Goal: Register for event/course: Register for event/course

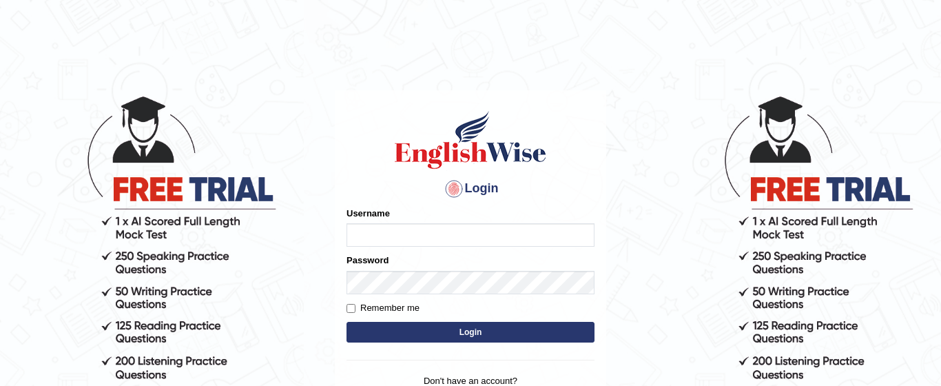
click at [400, 232] on input "Username" at bounding box center [471, 234] width 248 height 23
type input "Jarina1994"
click at [352, 309] on input "Remember me" at bounding box center [351, 308] width 9 height 9
checkbox input "true"
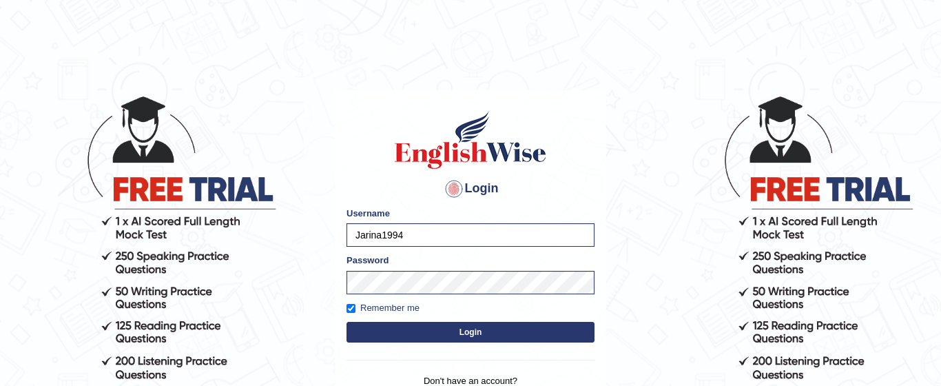
click at [400, 325] on button "Login" at bounding box center [471, 332] width 248 height 21
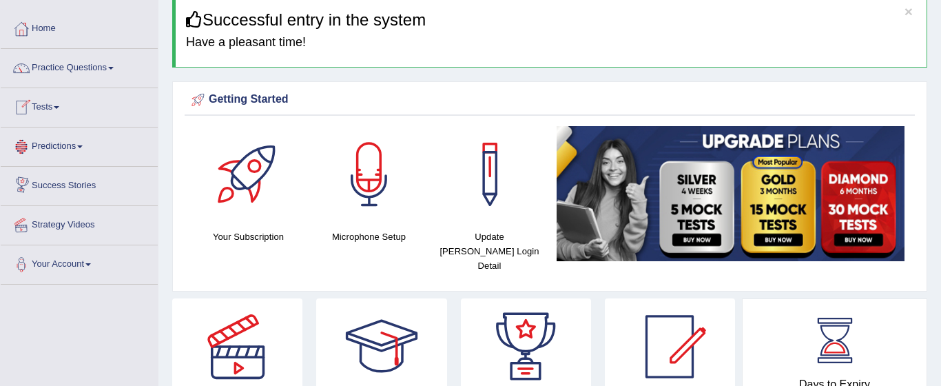
scroll to position [59, 0]
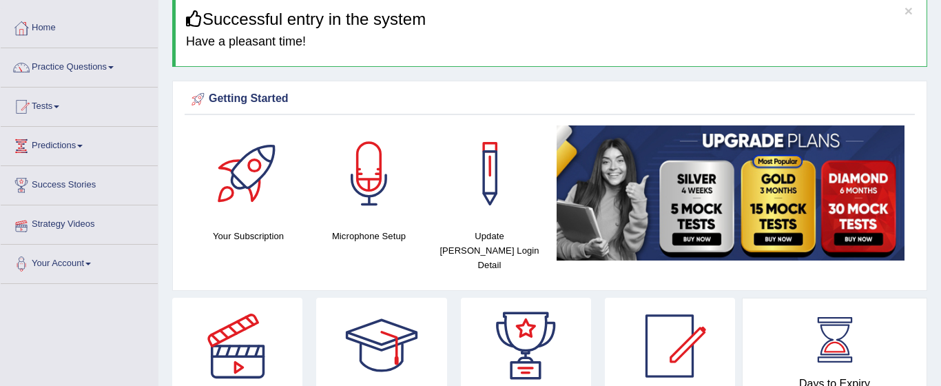
click at [76, 146] on link "Predictions" at bounding box center [79, 144] width 157 height 34
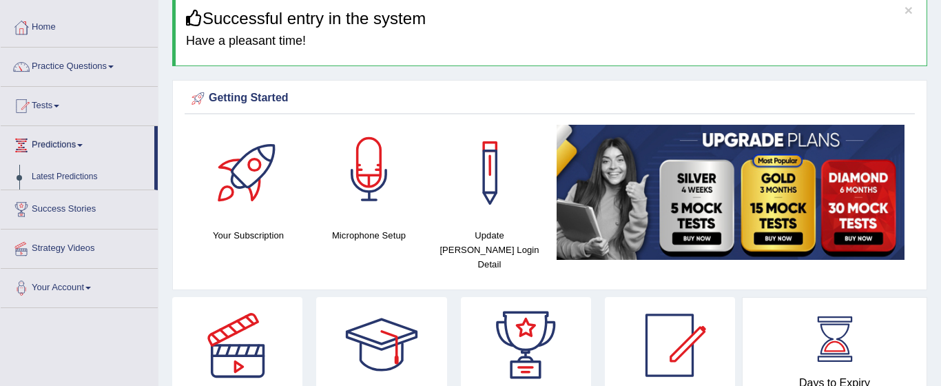
scroll to position [0, 0]
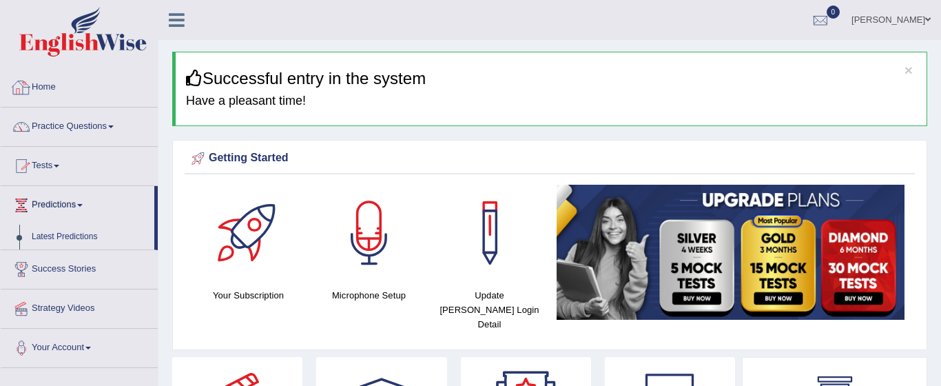
click at [50, 94] on link "Home" at bounding box center [79, 85] width 157 height 34
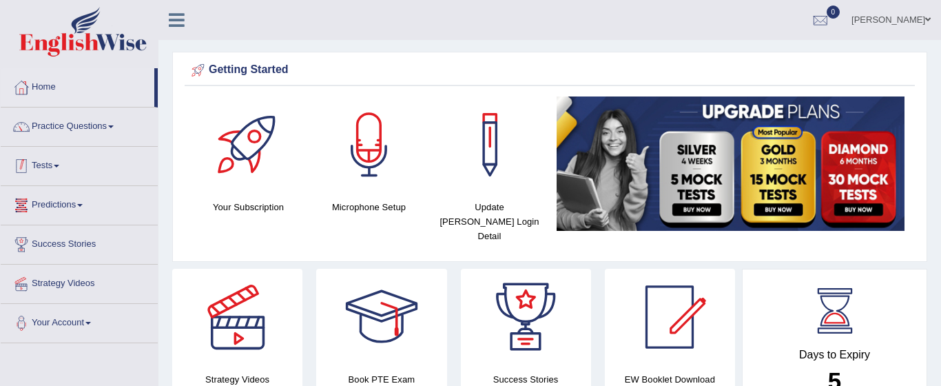
click at [56, 174] on link "Tests" at bounding box center [79, 164] width 157 height 34
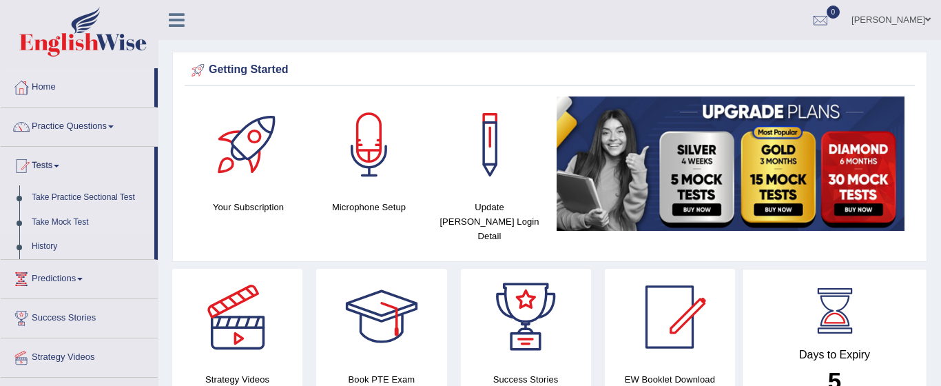
click at [54, 223] on link "Take Mock Test" at bounding box center [89, 222] width 129 height 25
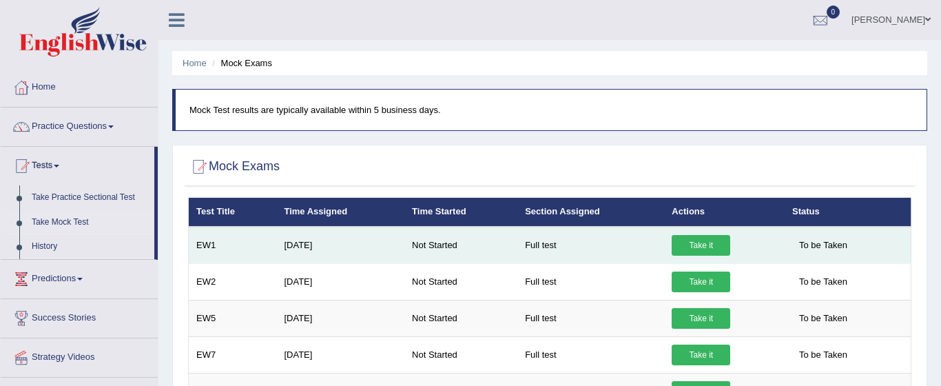
click at [690, 246] on link "Take it" at bounding box center [701, 245] width 59 height 21
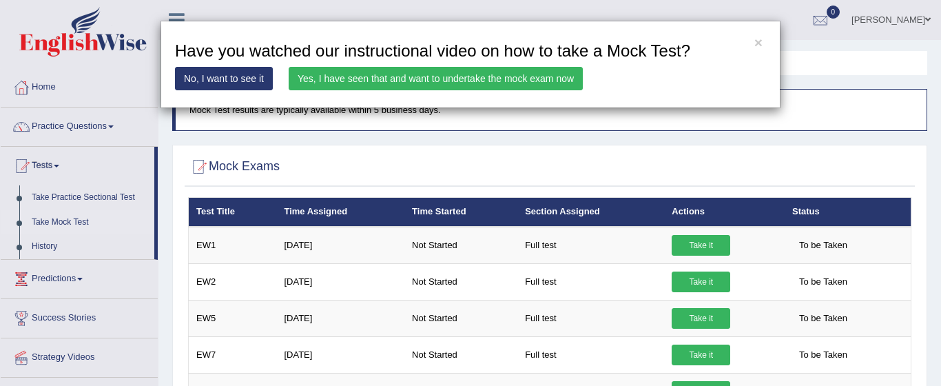
click at [378, 81] on link "Yes, I have seen that and want to undertake the mock exam now" at bounding box center [436, 78] width 294 height 23
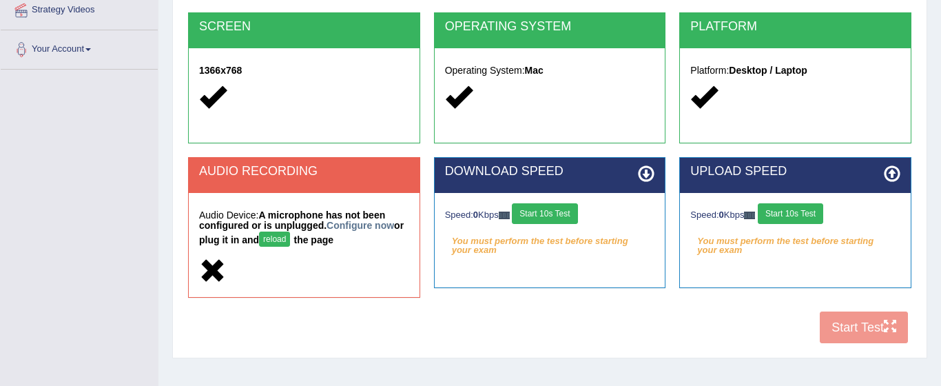
scroll to position [274, 0]
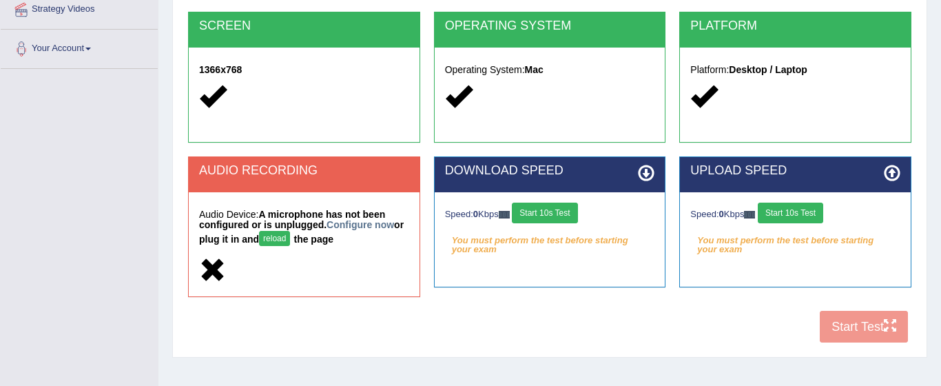
click at [276, 237] on button "reload" at bounding box center [274, 238] width 31 height 15
click at [282, 240] on button "reload" at bounding box center [274, 238] width 31 height 15
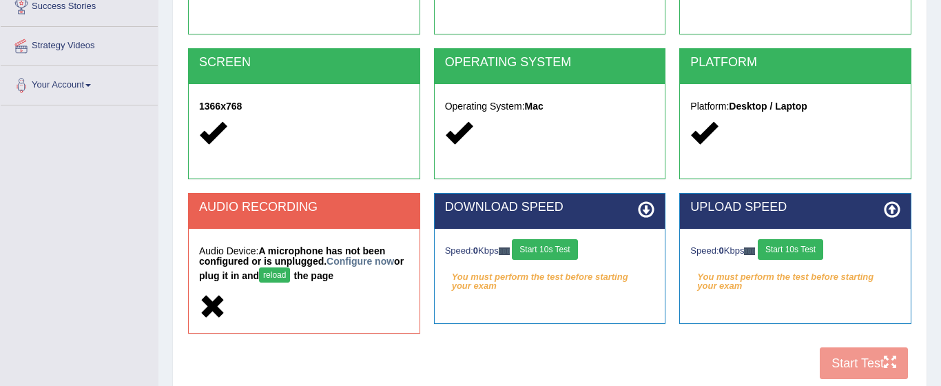
scroll to position [234, 0]
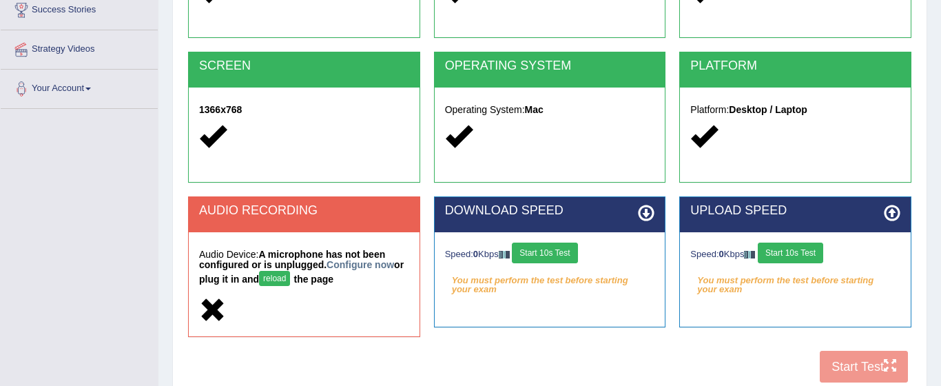
click at [863, 364] on div "COOKIES Cookies Enabled JAVASCRIPT Javascript Enabled BROWSER Browser: Chrome S…" at bounding box center [550, 148] width 730 height 483
click at [282, 279] on button "reload" at bounding box center [274, 278] width 31 height 15
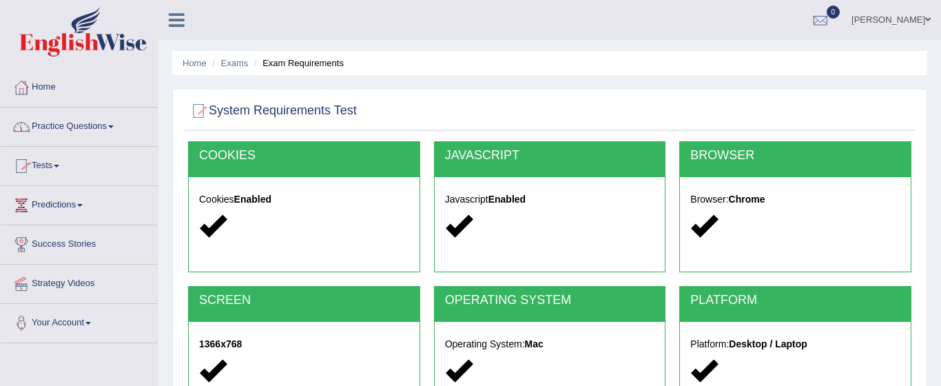
click at [61, 161] on link "Tests" at bounding box center [79, 164] width 157 height 34
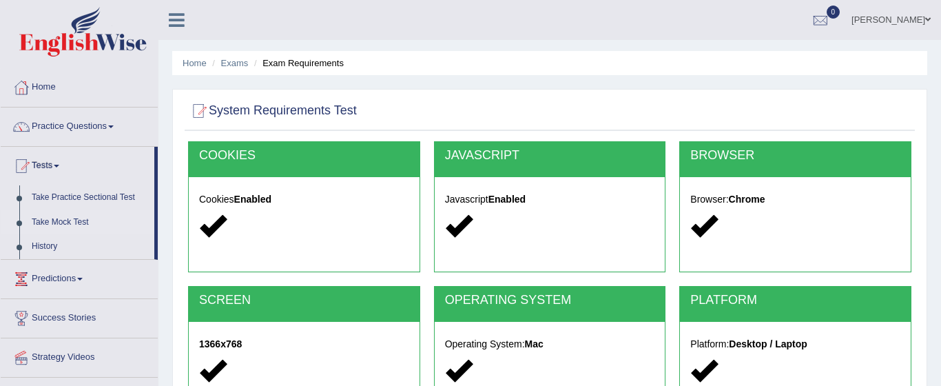
click at [68, 224] on link "Take Mock Test" at bounding box center [89, 222] width 129 height 25
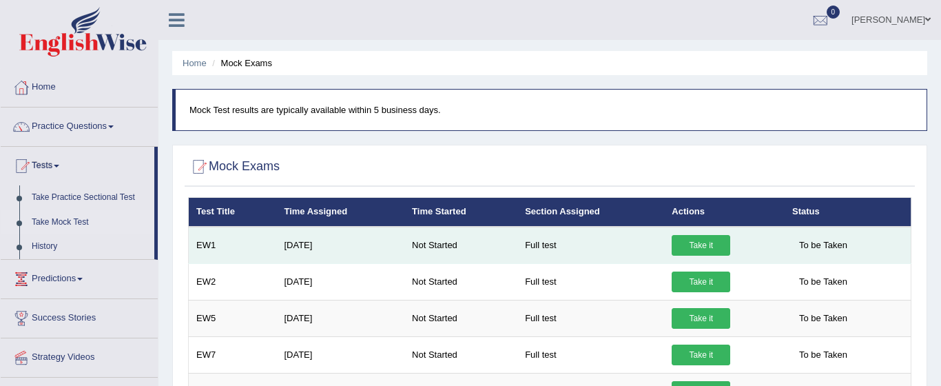
click at [696, 246] on link "Take it" at bounding box center [701, 245] width 59 height 21
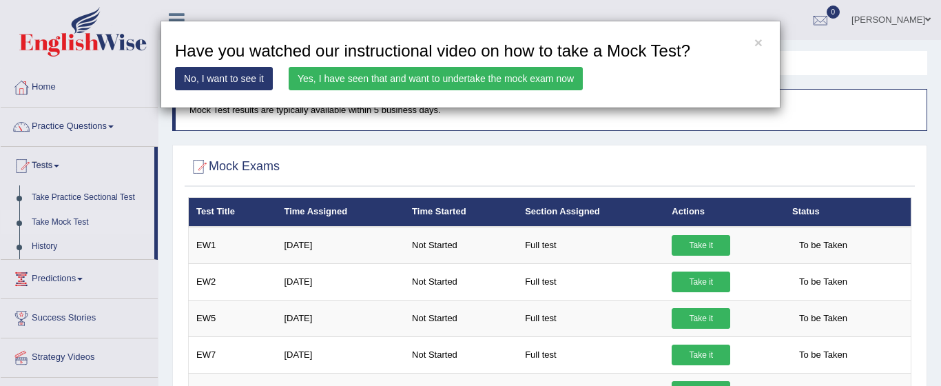
click at [220, 81] on link "No, I want to see it" at bounding box center [224, 78] width 98 height 23
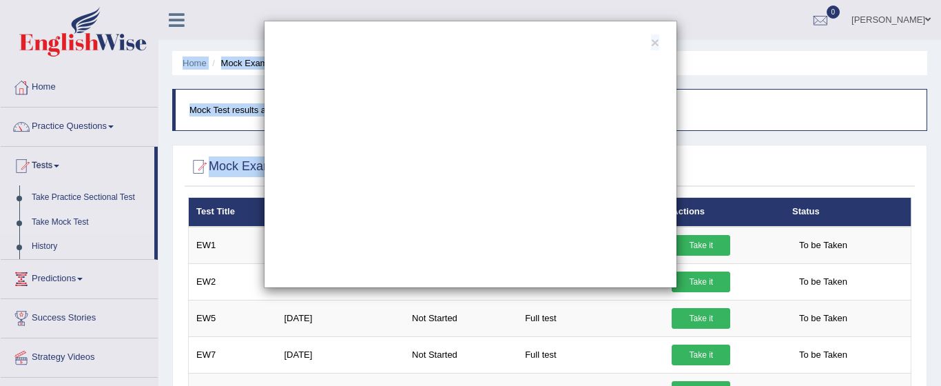
drag, startPoint x: 497, startPoint y: 42, endPoint x: 555, endPoint y: -43, distance: 103.0
click at [555, 0] on html "Toggle navigation Home Practice Questions Speaking Practice Read Aloud Repeat S…" at bounding box center [470, 193] width 941 height 386
click at [692, 243] on div "×" at bounding box center [470, 154] width 941 height 267
click at [708, 246] on div "×" at bounding box center [470, 154] width 941 height 267
click at [654, 43] on button "×" at bounding box center [655, 42] width 8 height 14
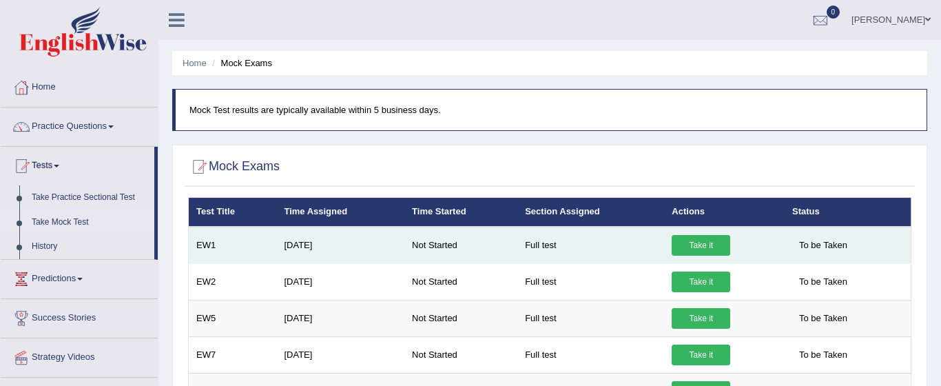
click at [702, 241] on link "Take it" at bounding box center [701, 245] width 59 height 21
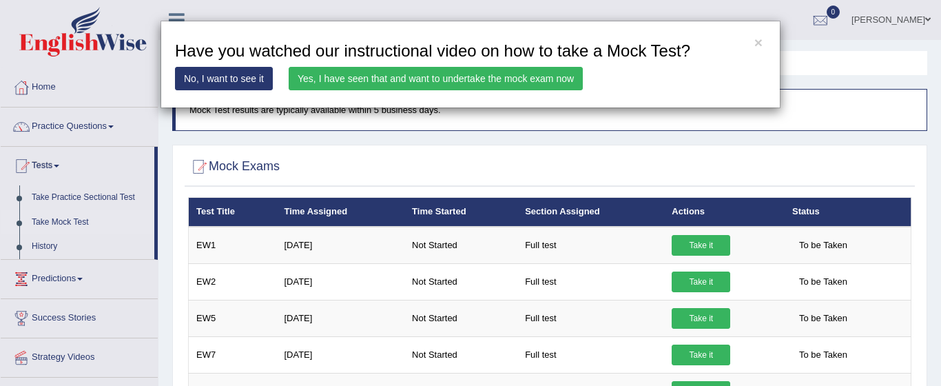
click at [468, 74] on link "Yes, I have seen that and want to undertake the mock exam now" at bounding box center [436, 78] width 294 height 23
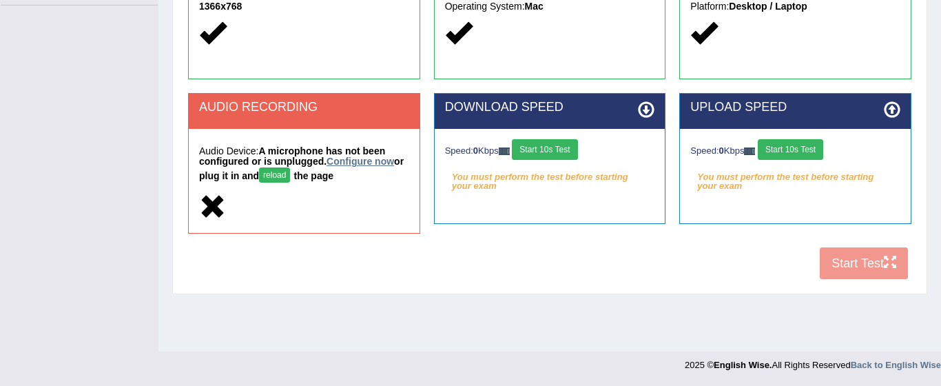
click at [356, 161] on link "Configure now" at bounding box center [361, 161] width 68 height 11
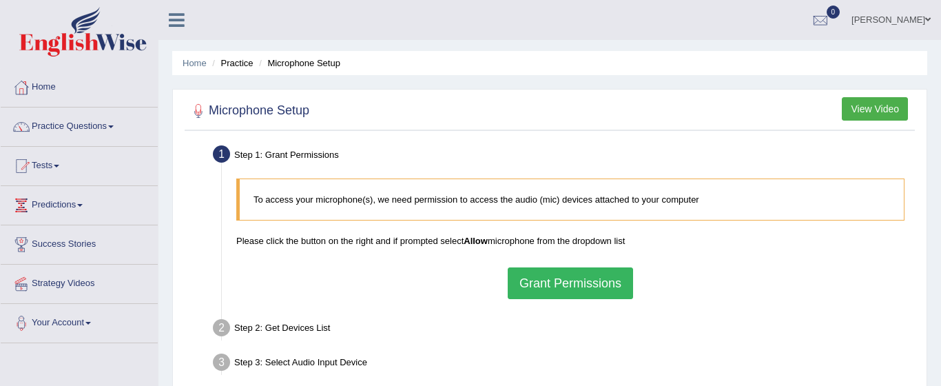
click at [553, 284] on button "Grant Permissions" at bounding box center [570, 283] width 125 height 32
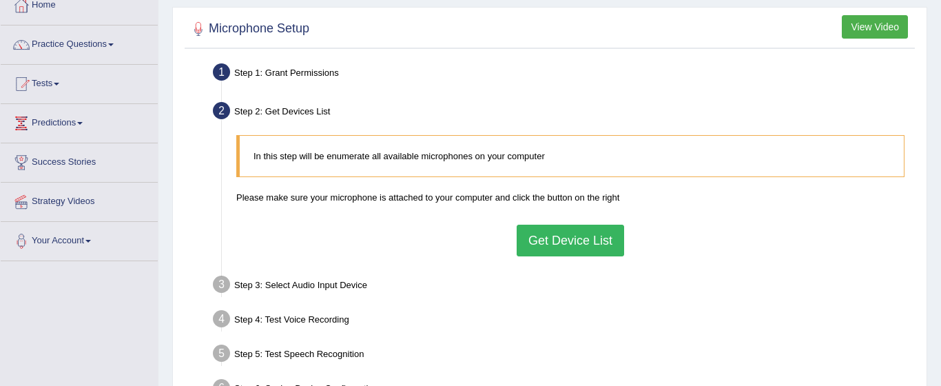
scroll to position [220, 0]
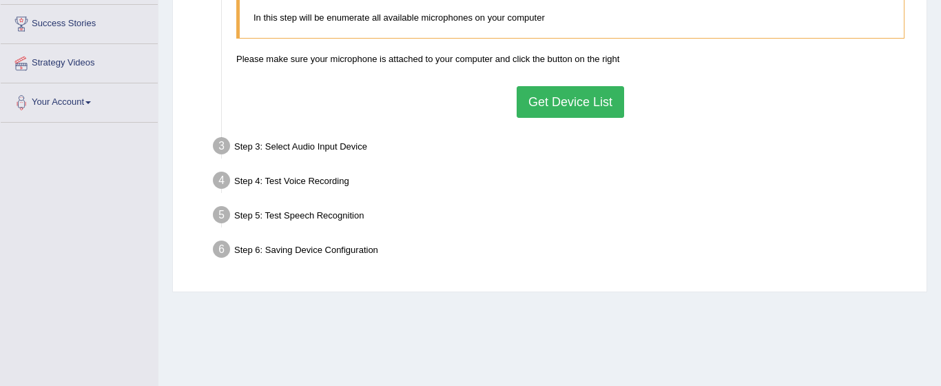
click at [540, 99] on button "Get Device List" at bounding box center [570, 102] width 107 height 32
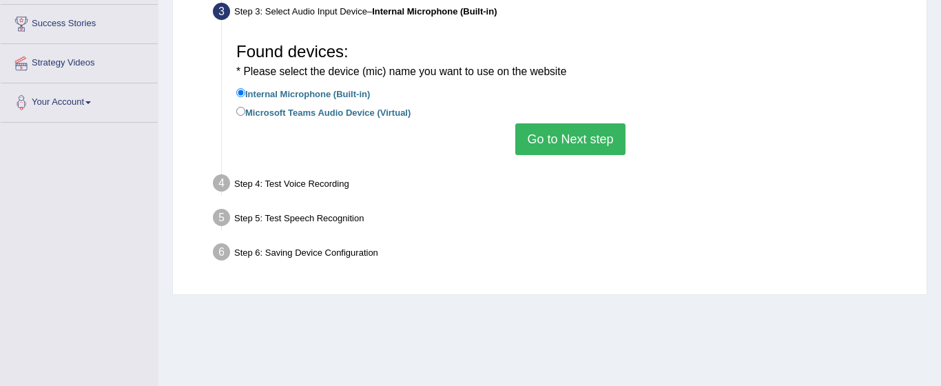
click at [555, 140] on button "Go to Next step" at bounding box center [570, 139] width 110 height 32
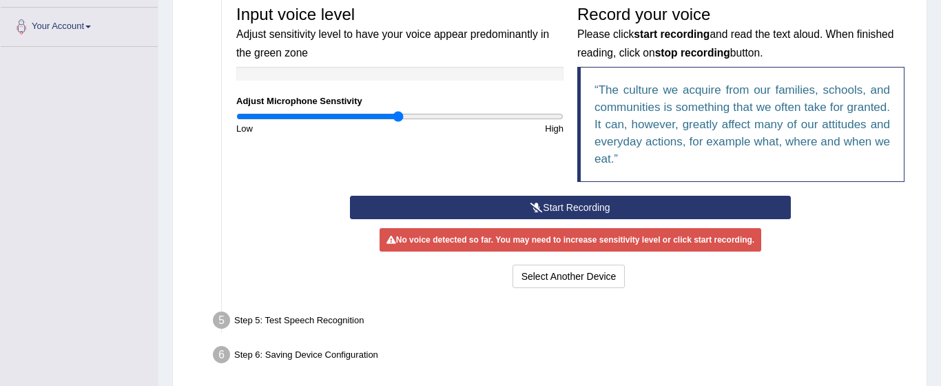
scroll to position [301, 0]
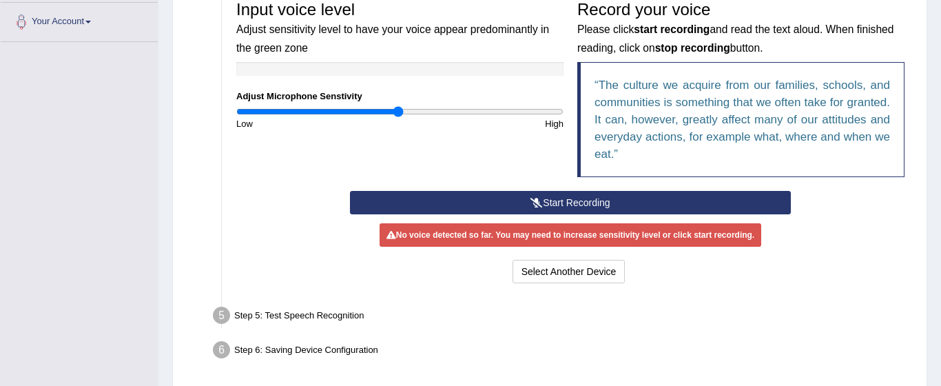
click at [534, 196] on button "Start Recording" at bounding box center [570, 202] width 441 height 23
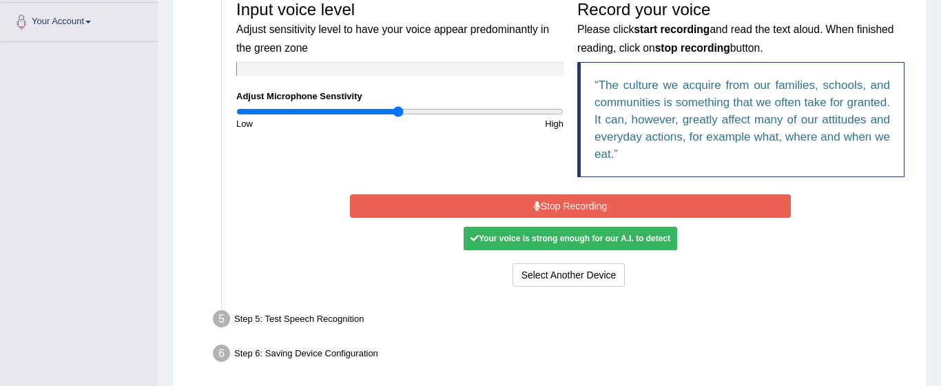
click at [534, 208] on icon at bounding box center [537, 206] width 7 height 10
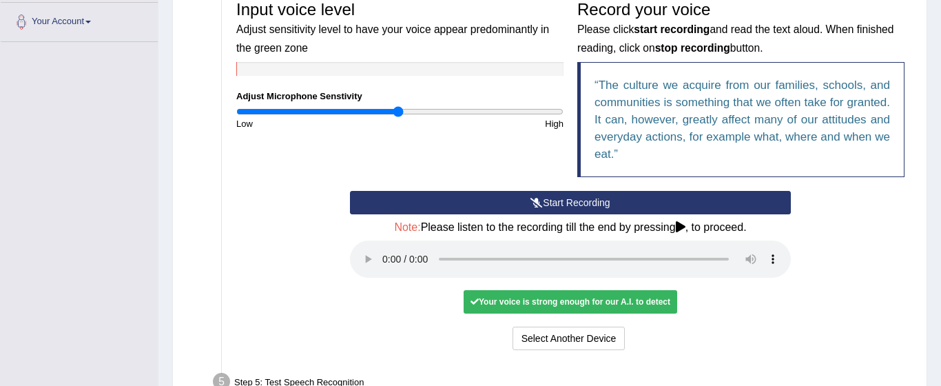
click at [537, 302] on div "Your voice is strong enough for our A.I. to detect" at bounding box center [571, 301] width 214 height 23
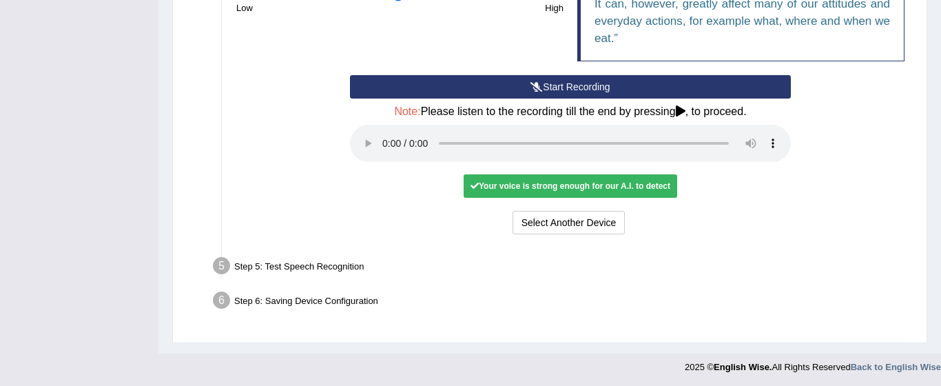
scroll to position [419, 0]
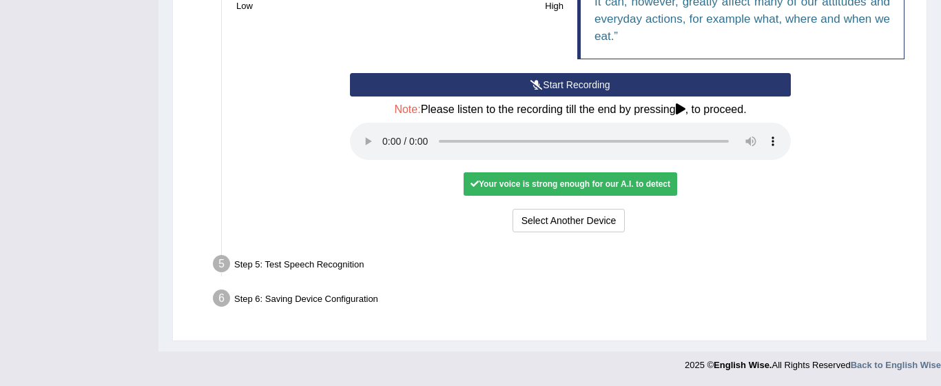
click at [323, 263] on div "Step 5: Test Speech Recognition" at bounding box center [564, 266] width 714 height 30
click at [518, 180] on div "Your voice is strong enough for our A.I. to detect" at bounding box center [571, 183] width 214 height 23
click at [522, 83] on button "Start Recording" at bounding box center [570, 84] width 441 height 23
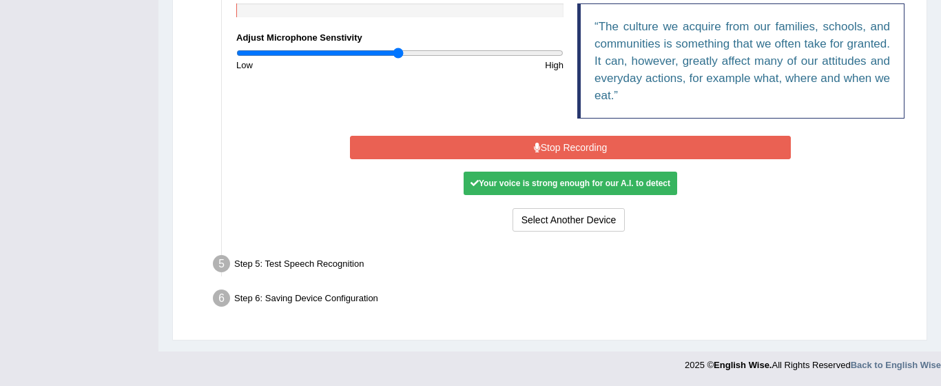
scroll to position [356, 0]
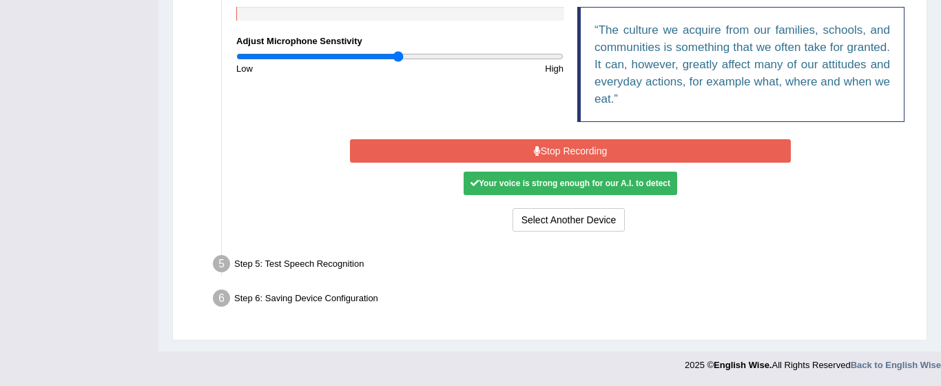
click at [533, 181] on div "Your voice is strong enough for our A.I. to detect" at bounding box center [571, 183] width 214 height 23
click at [548, 223] on button "Select Another Device" at bounding box center [569, 219] width 113 height 23
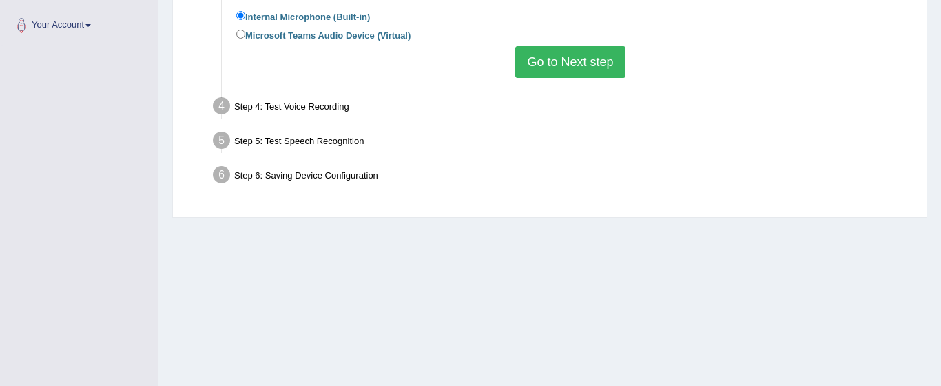
scroll to position [298, 0]
click at [563, 52] on button "Go to Next step" at bounding box center [570, 61] width 110 height 32
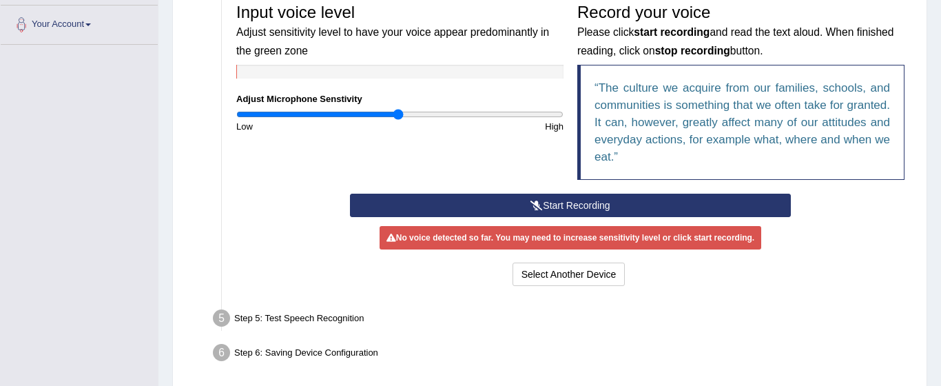
click at [542, 205] on button "Start Recording" at bounding box center [570, 205] width 441 height 23
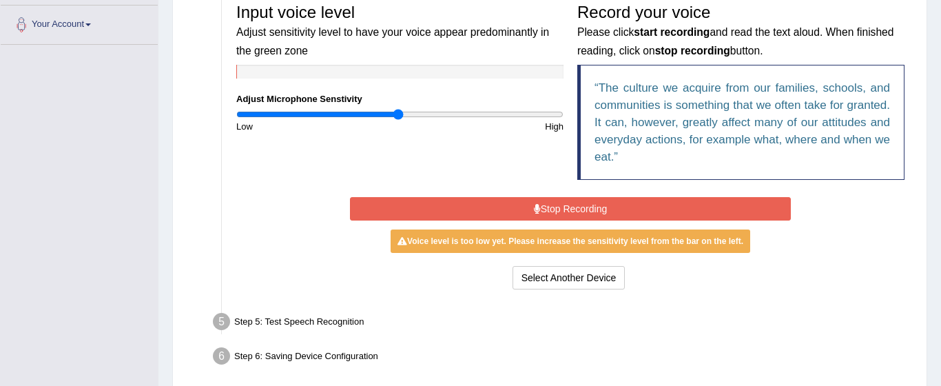
click at [547, 218] on button "Stop Recording" at bounding box center [570, 208] width 441 height 23
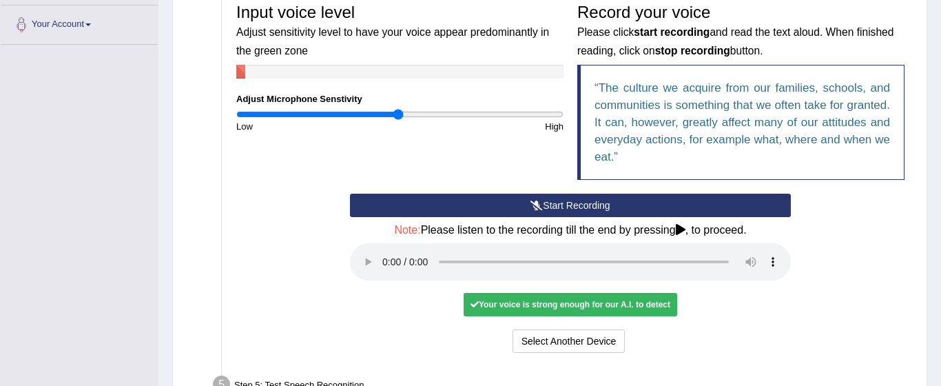
click at [541, 305] on div "Your voice is strong enough for our A.I. to detect" at bounding box center [571, 304] width 214 height 23
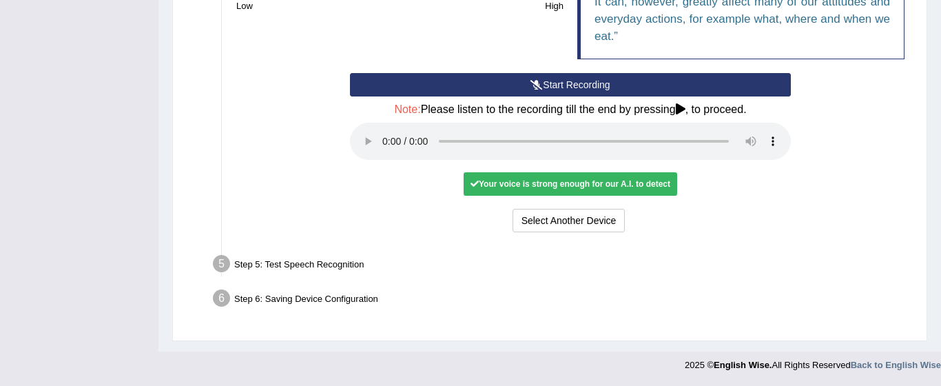
click at [224, 265] on li "Step 5: Test Speech Recognition Text to read The culture we acquire from our fa…" at bounding box center [564, 266] width 696 height 30
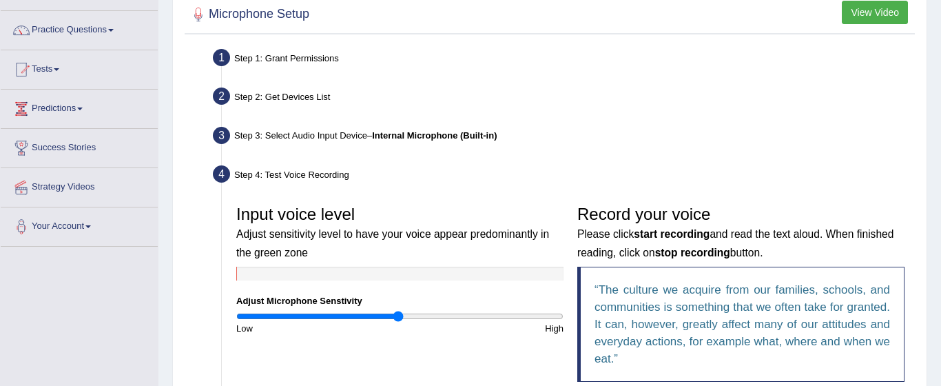
scroll to position [0, 0]
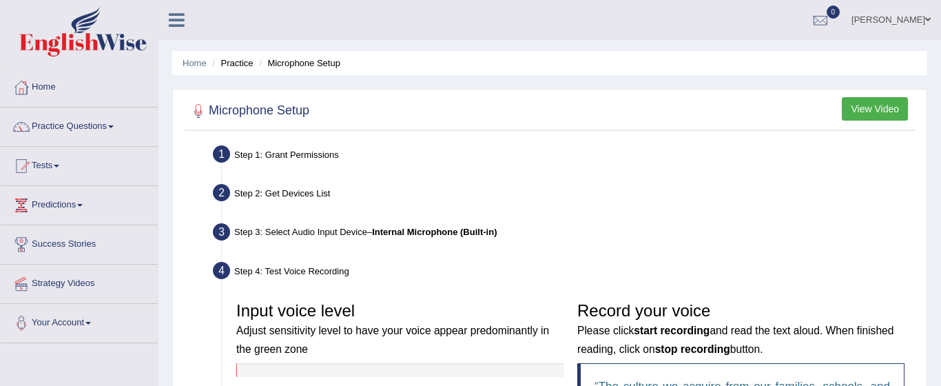
click at [886, 105] on button "View Video" at bounding box center [875, 108] width 66 height 23
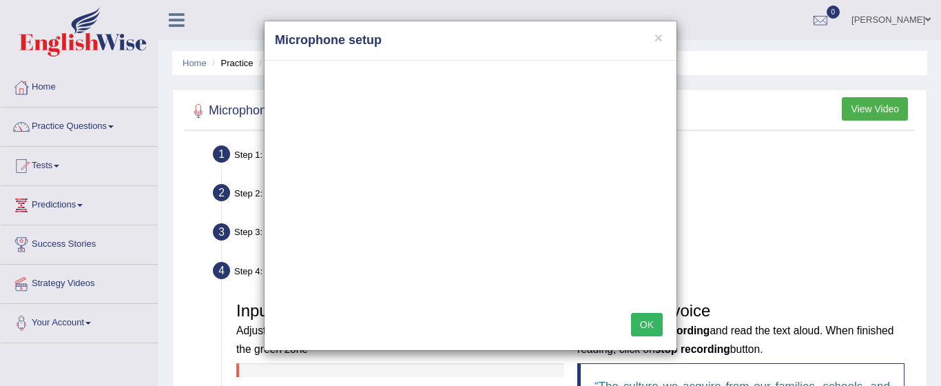
click at [702, 240] on div "× Microphone setup OK" at bounding box center [470, 193] width 941 height 386
click at [649, 321] on button "OK" at bounding box center [647, 324] width 32 height 23
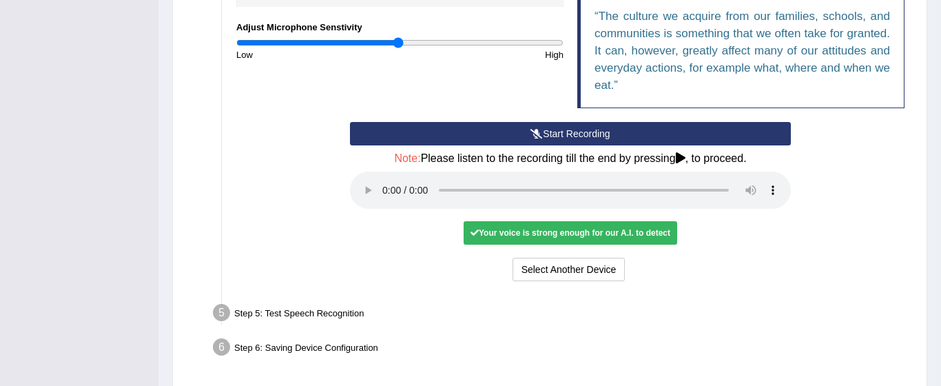
scroll to position [371, 0]
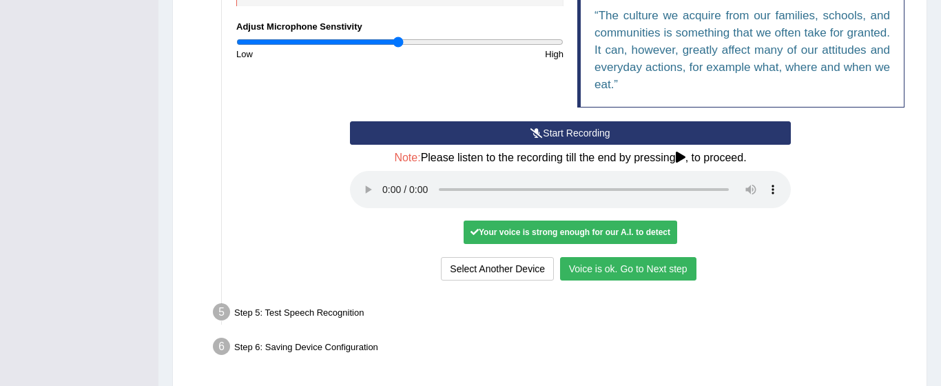
click at [586, 270] on button "Voice is ok. Go to Next step" at bounding box center [628, 268] width 136 height 23
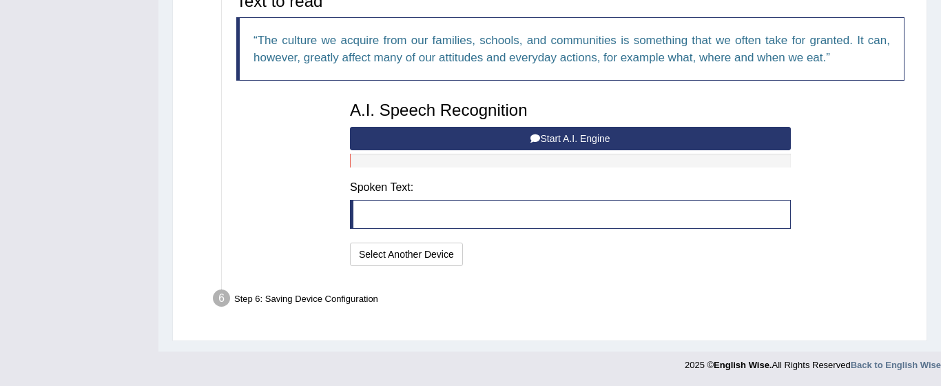
scroll to position [348, 0]
click at [515, 134] on button "Start A.I. Engine" at bounding box center [570, 138] width 441 height 23
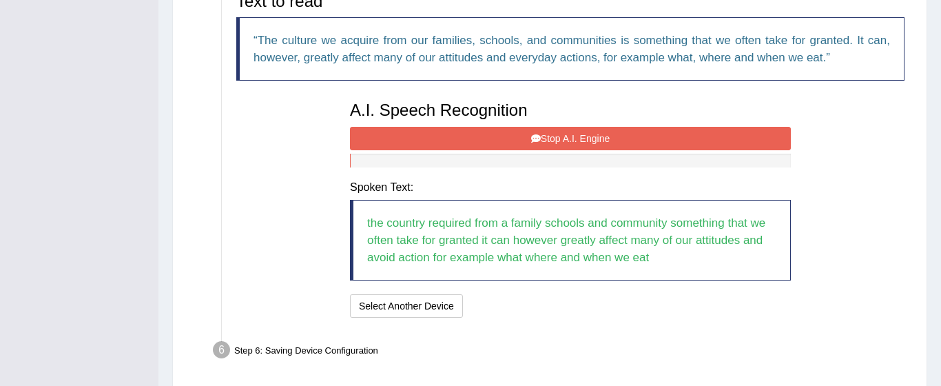
click at [492, 137] on button "Stop A.I. Engine" at bounding box center [570, 138] width 441 height 23
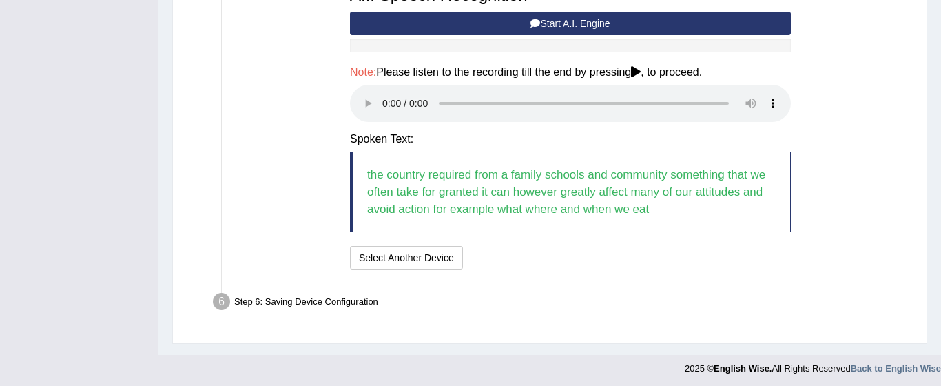
scroll to position [464, 0]
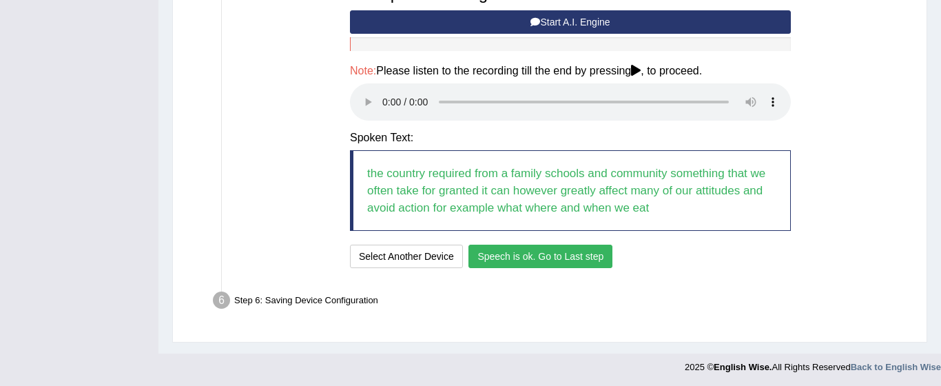
click at [517, 265] on button "Speech is ok. Go to Last step" at bounding box center [540, 256] width 144 height 23
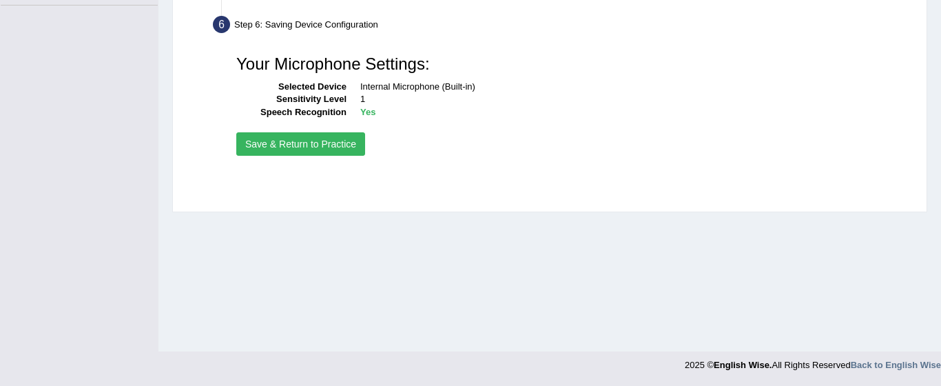
scroll to position [338, 0]
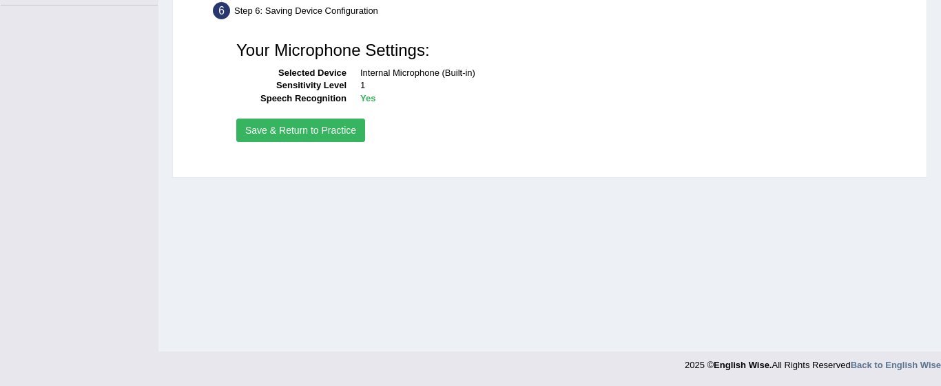
click at [292, 134] on button "Save & Return to Practice" at bounding box center [300, 129] width 129 height 23
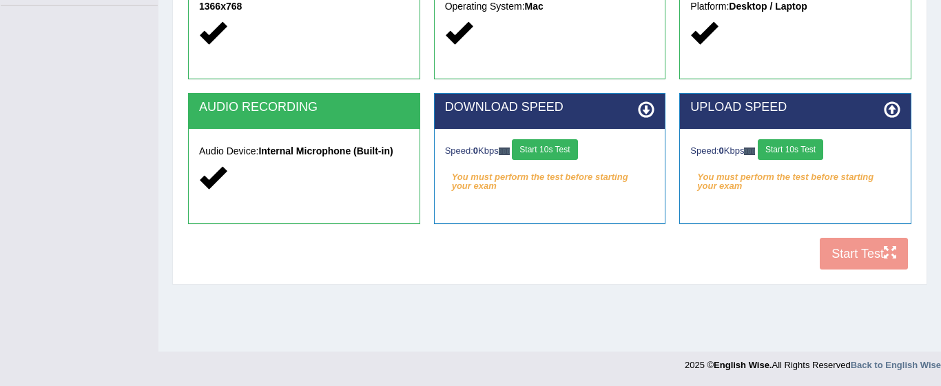
click at [854, 254] on div "COOKIES Cookies Enabled JAVASCRIPT Javascript Enabled BROWSER Browser: Chrome S…" at bounding box center [550, 40] width 730 height 473
click at [608, 183] on em "You must perform the test before starting your exam" at bounding box center [550, 177] width 210 height 21
click at [554, 157] on button "Start 10s Test" at bounding box center [544, 149] width 65 height 21
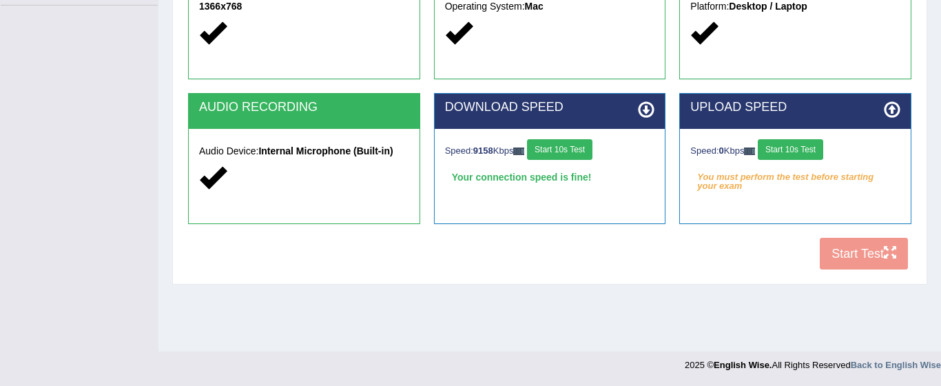
click at [814, 146] on button "Start 10s Test" at bounding box center [790, 149] width 65 height 21
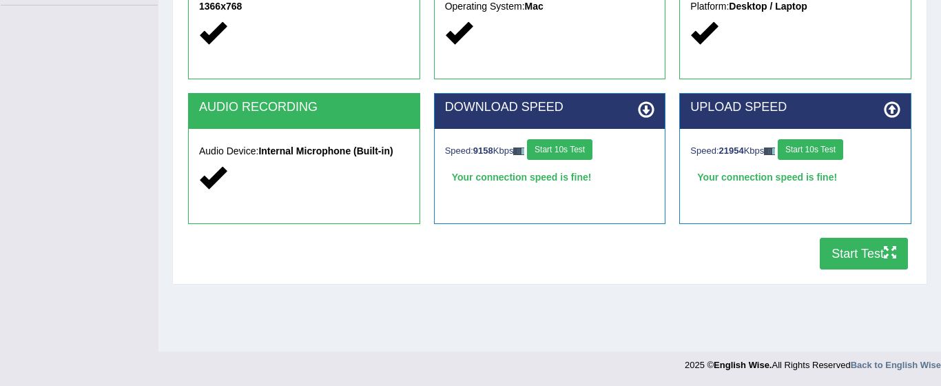
click at [848, 254] on button "Start Test" at bounding box center [864, 254] width 88 height 32
